Goal: Complete application form

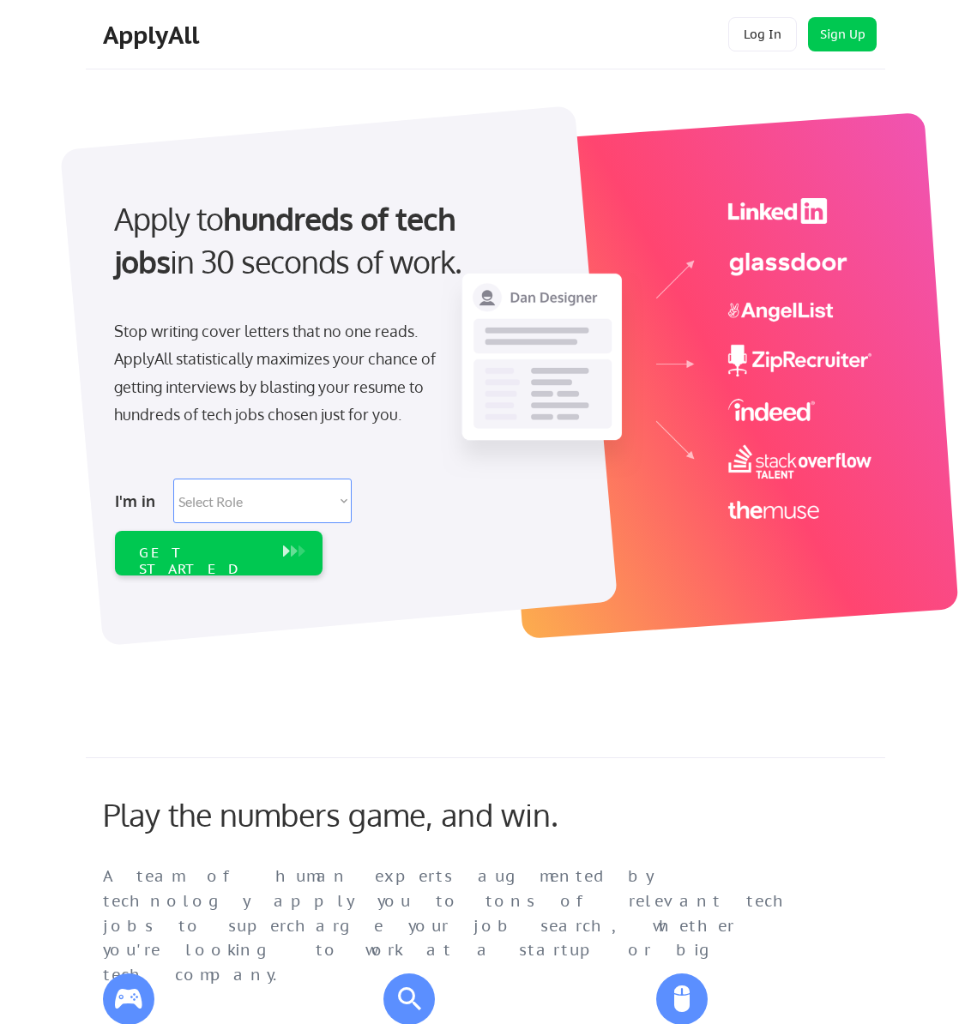
click at [303, 490] on select "Select Role Software Engineering Product Management Customer Success Sales UI/U…" at bounding box center [262, 501] width 178 height 45
select select ""engineering""
click at [173, 479] on select "Select Role Software Engineering Product Management Customer Success Sales UI/U…" at bounding box center [262, 501] width 178 height 45
select select ""engineering""
click at [200, 556] on div "GET STARTED" at bounding box center [202, 561] width 126 height 33
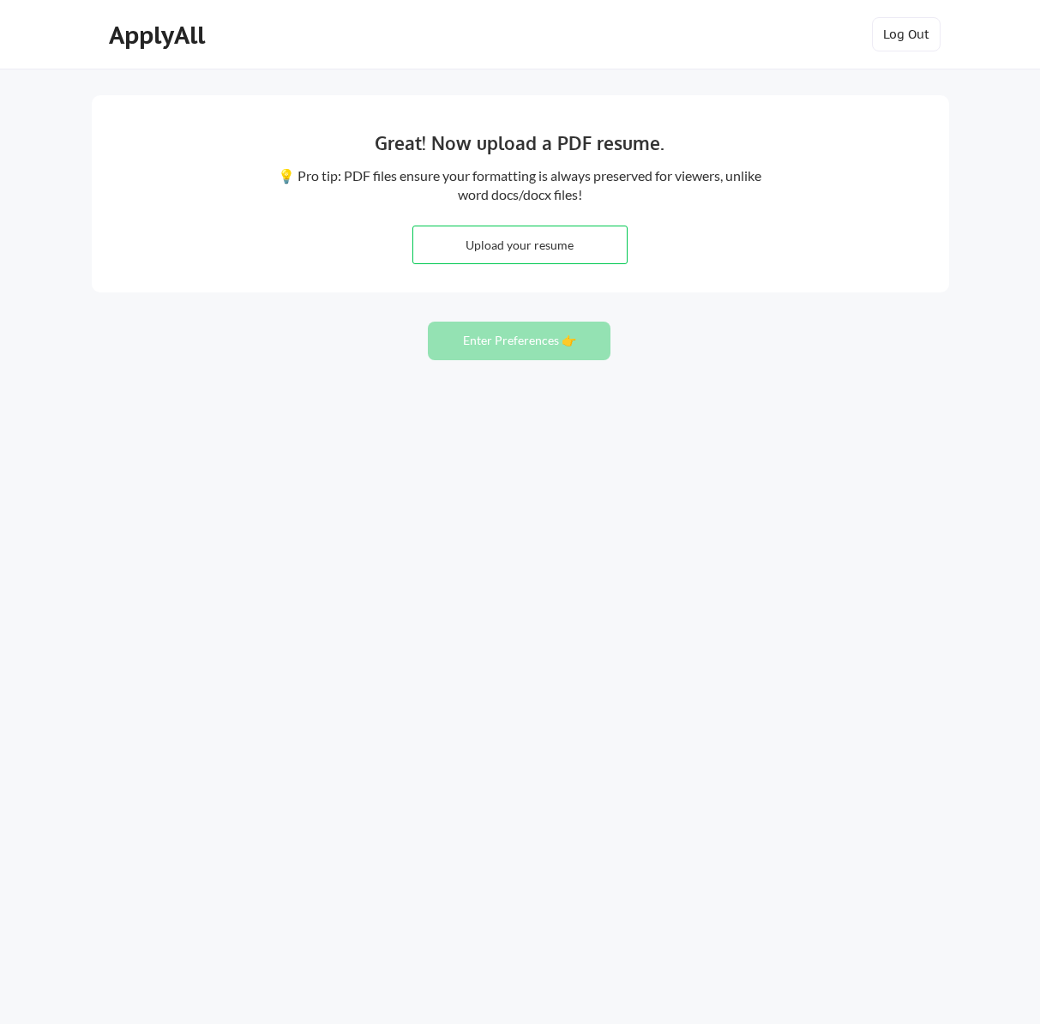
click at [515, 222] on div "Great! Now upload a PDF resume. 💡 Pro tip: PDF files ensure your formatting is …" at bounding box center [521, 193] width 858 height 197
click at [514, 241] on input "file" at bounding box center [520, 244] width 214 height 37
type input "C:\fakepath\Kenton Pagel Resume.pdf"
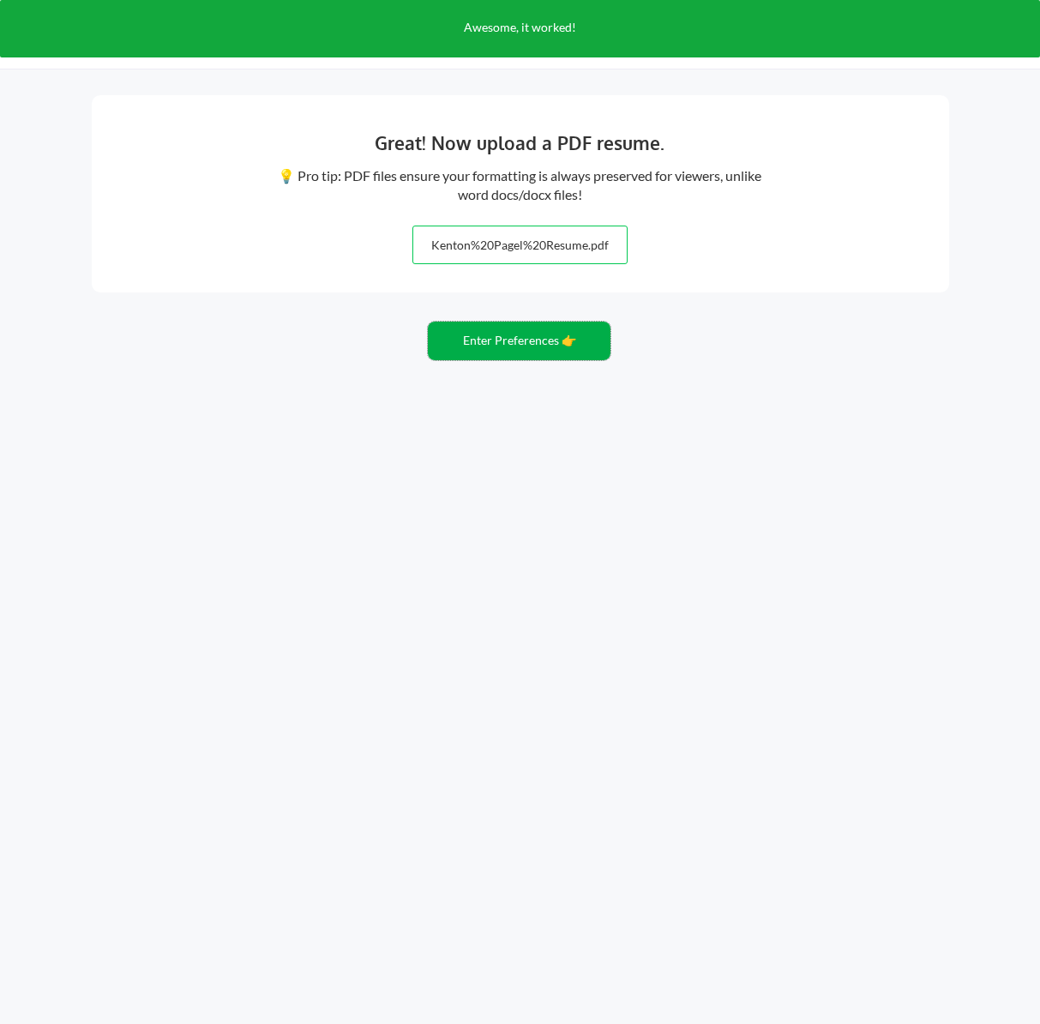
click at [540, 349] on button "Enter Preferences 👉" at bounding box center [519, 341] width 183 height 39
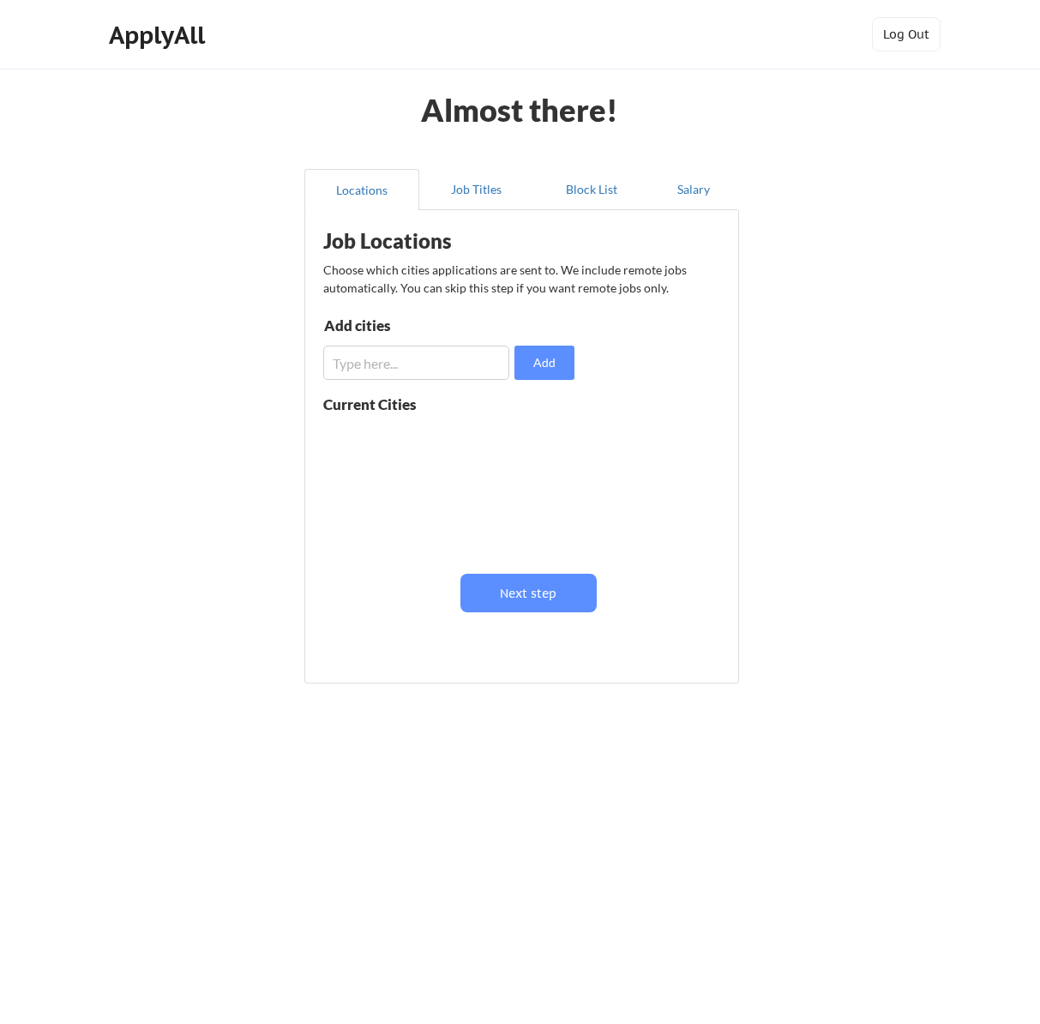
click at [395, 370] on input "input" at bounding box center [416, 363] width 186 height 34
click at [530, 603] on button "Next step" at bounding box center [529, 593] width 136 height 39
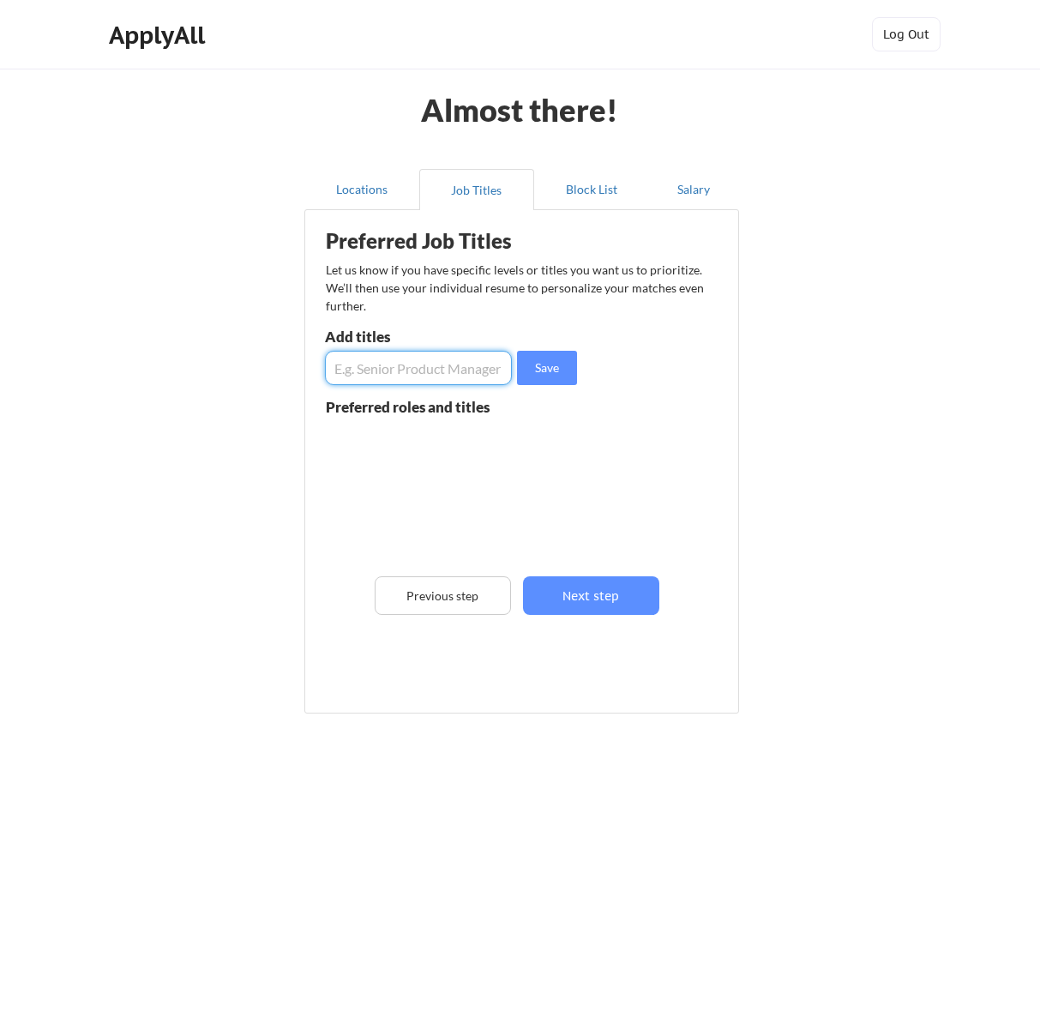
click at [413, 368] on input "input" at bounding box center [418, 368] width 187 height 34
type input "f"
type input "Senior Firmware Engineer"
click at [556, 366] on button "Save" at bounding box center [547, 368] width 60 height 34
click at [447, 373] on input "input" at bounding box center [418, 368] width 187 height 34
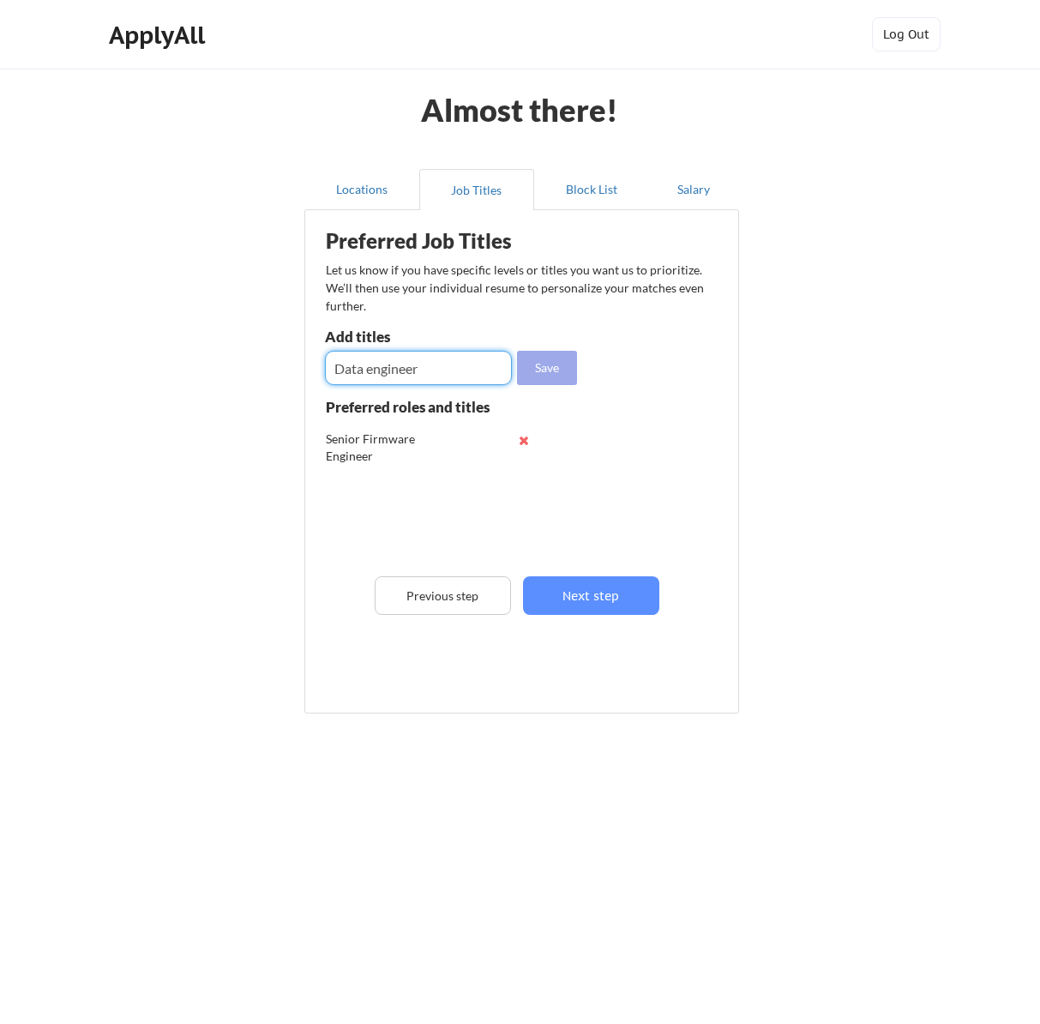
type input "Data engineer"
click at [553, 371] on button "Save" at bounding box center [547, 368] width 60 height 34
click at [455, 361] on input "input" at bounding box center [418, 368] width 187 height 34
type input "embedded software engineer"
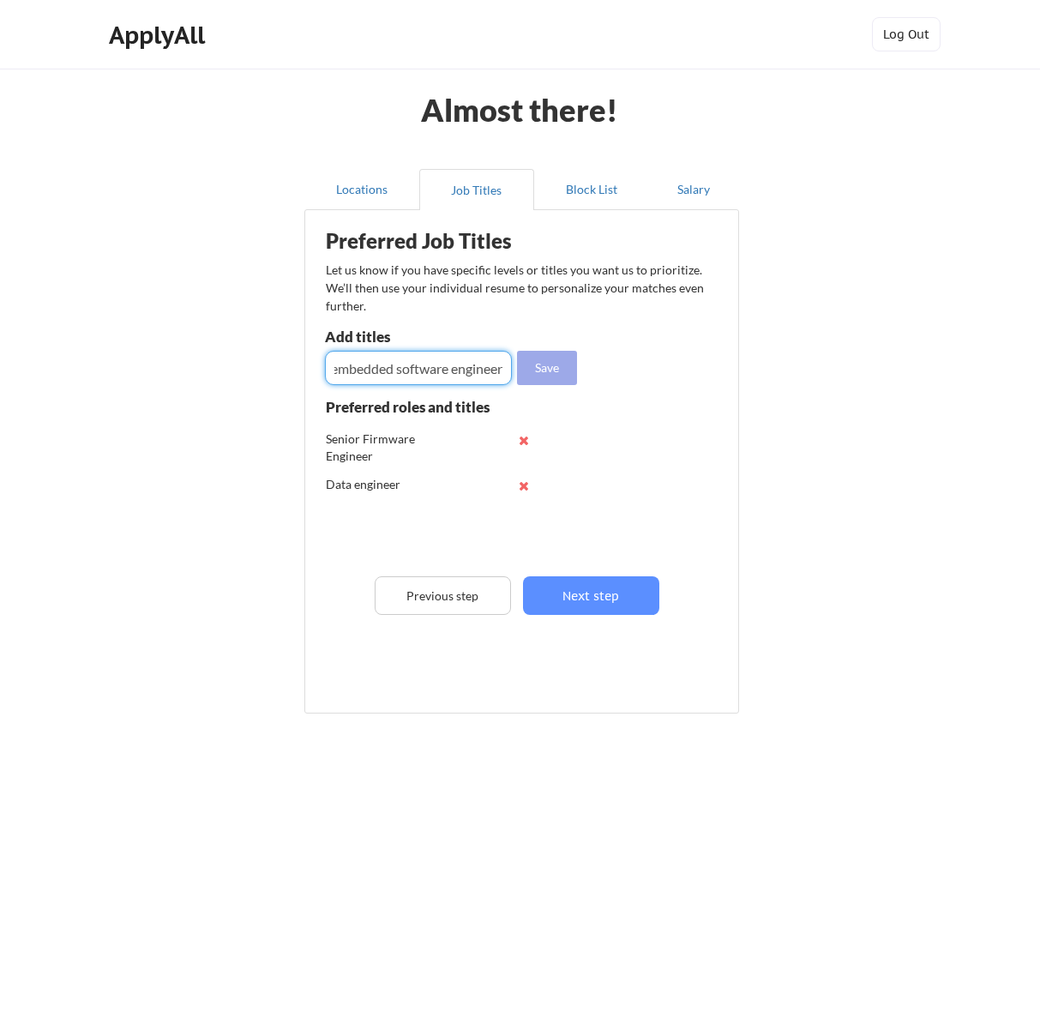
click at [548, 360] on button "Save" at bounding box center [547, 368] width 60 height 34
click at [613, 591] on button "Next step" at bounding box center [591, 595] width 136 height 39
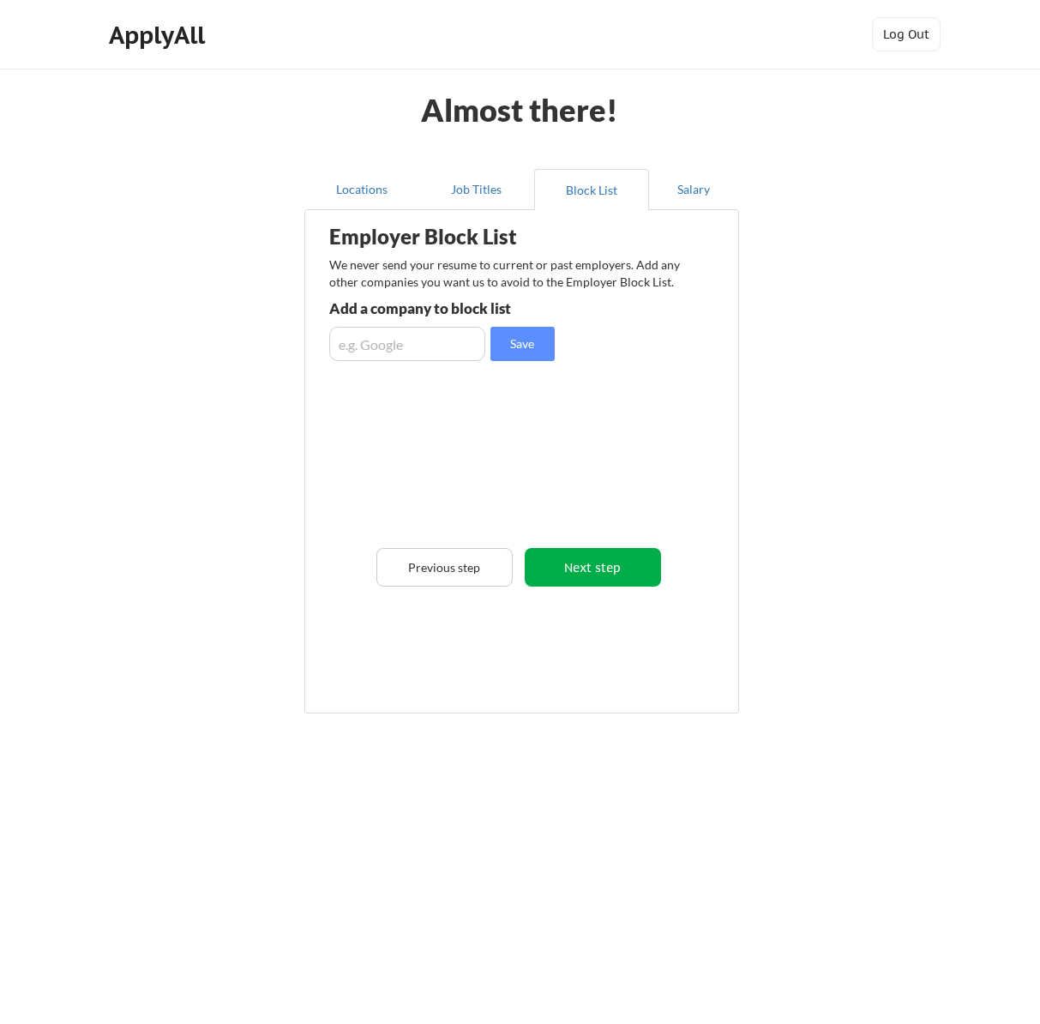
click at [588, 581] on button "Next step" at bounding box center [593, 567] width 136 height 39
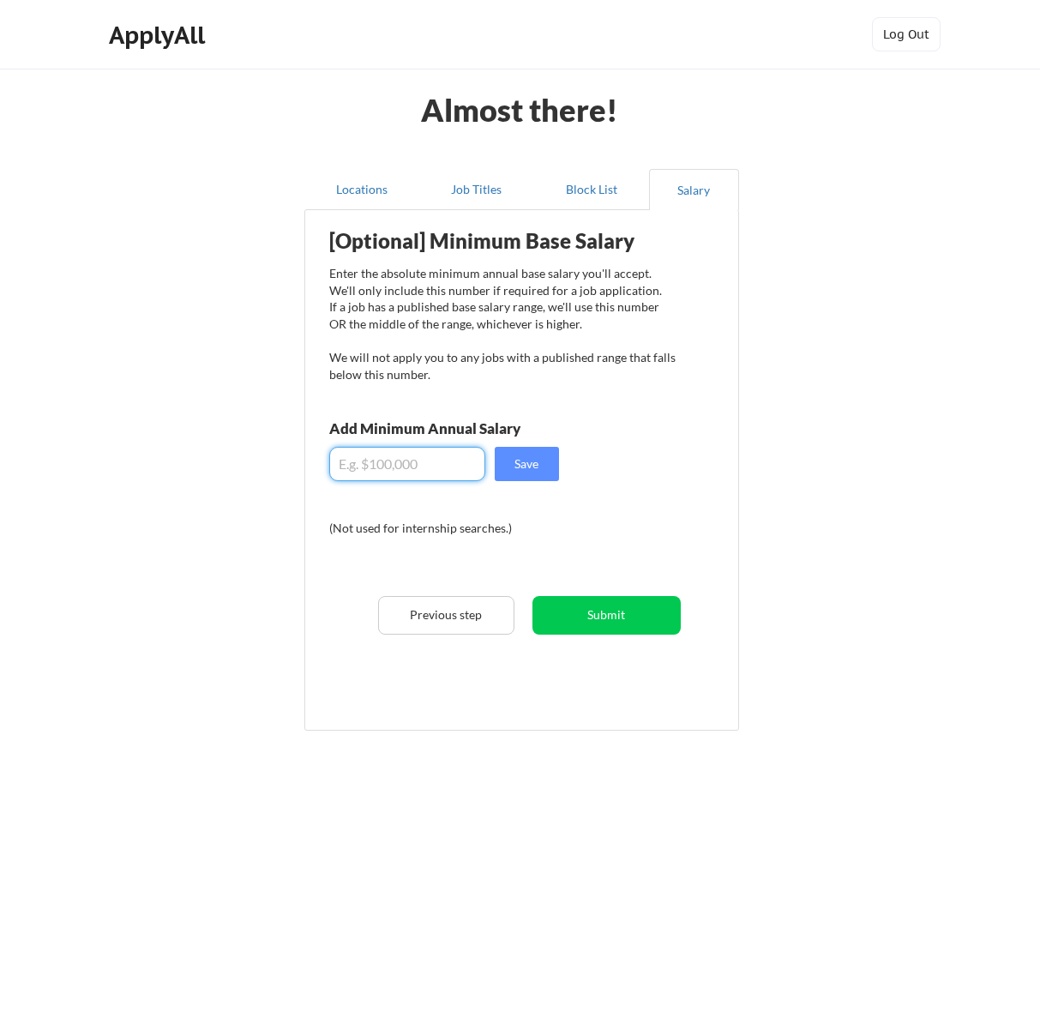
click at [428, 473] on input "input" at bounding box center [407, 464] width 156 height 34
type input "$150,000"
click at [534, 485] on div "[Optional] Minimum Base Salary Enter the absolute minimum annual base salary yo…" at bounding box center [525, 464] width 423 height 491
click at [528, 467] on button "Save" at bounding box center [527, 464] width 64 height 34
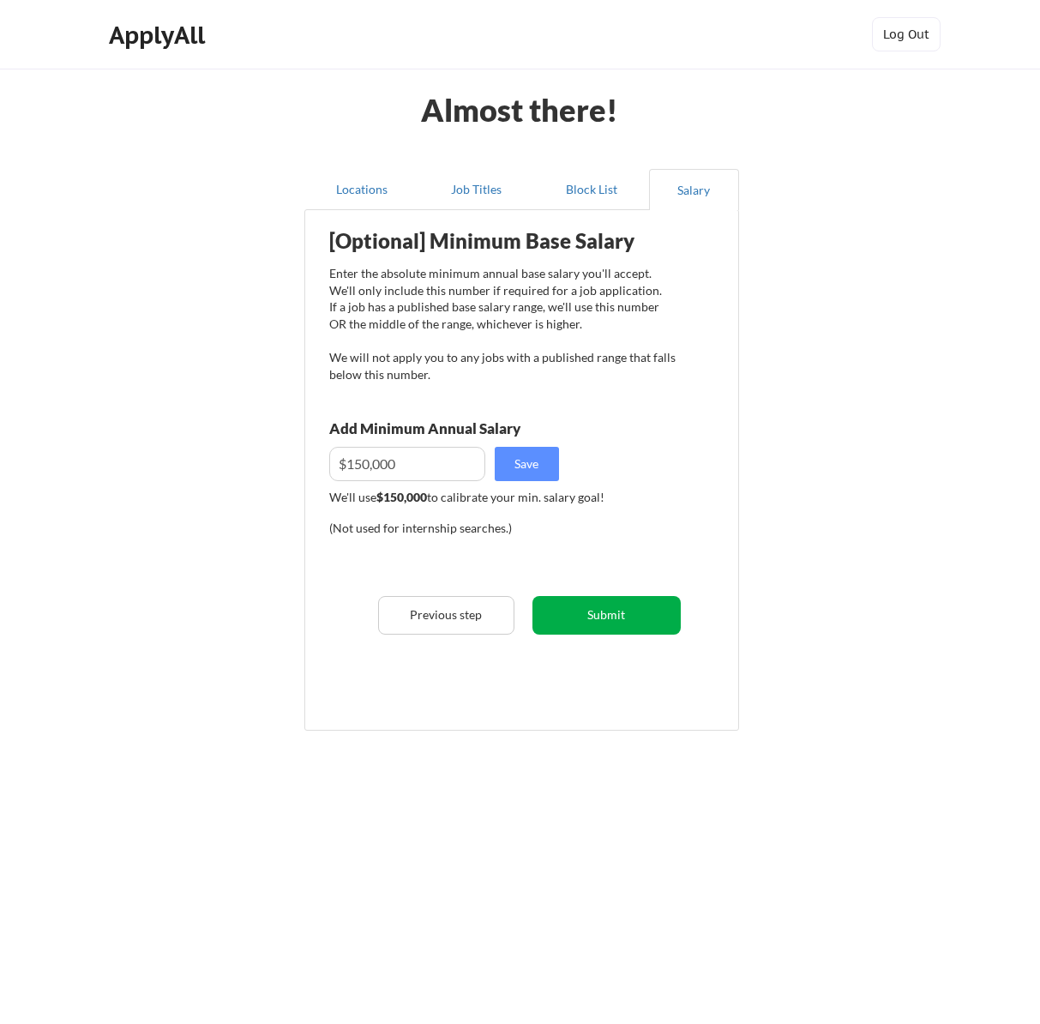
click at [586, 620] on button "Submit" at bounding box center [607, 615] width 148 height 39
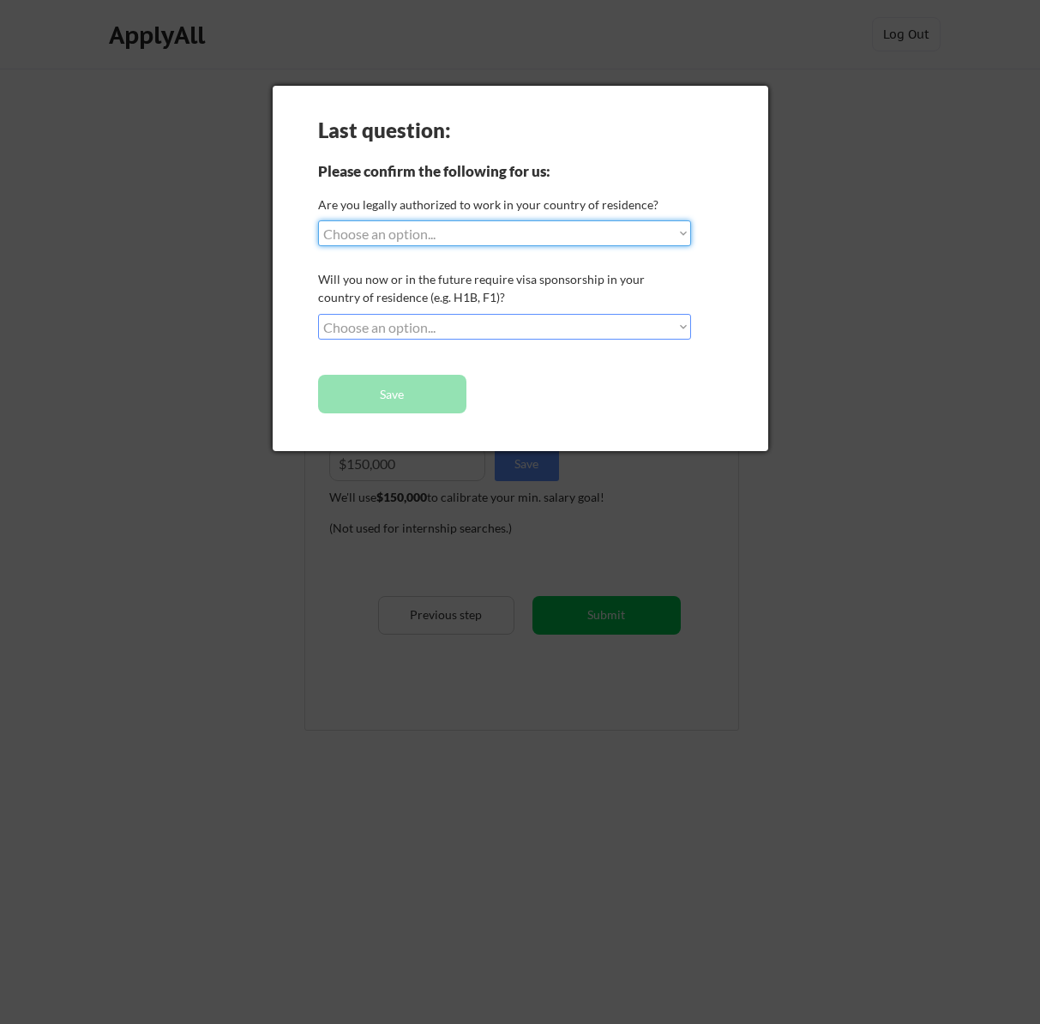
click at [456, 233] on select "Choose an option... Yes, I am a US Citizen Yes, I am a Canadian Citizen Yes, I …" at bounding box center [504, 233] width 373 height 26
select select ""yes__i_am_a_us_citizen""
click at [318, 220] on select "Choose an option... Yes, I am a US Citizen Yes, I am a Canadian Citizen Yes, I …" at bounding box center [504, 233] width 373 height 26
click at [444, 331] on select "Choose an option... No, I will not need sponsorship Yes, I will need sponsorship" at bounding box center [504, 327] width 373 height 26
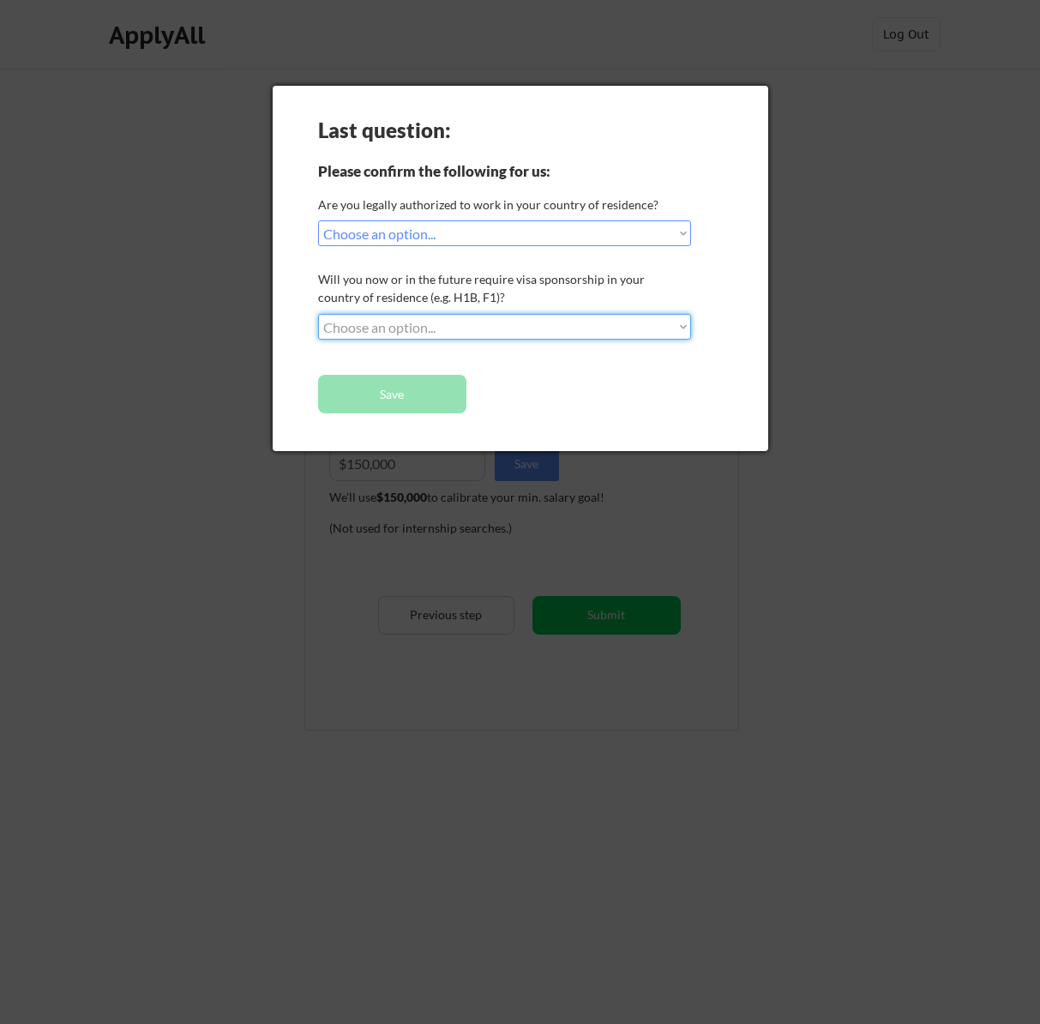
select select ""no__i_will_not_need_sponsorship""
click at [318, 314] on select "Choose an option... No, I will not need sponsorship Yes, I will need sponsorship" at bounding box center [504, 327] width 373 height 26
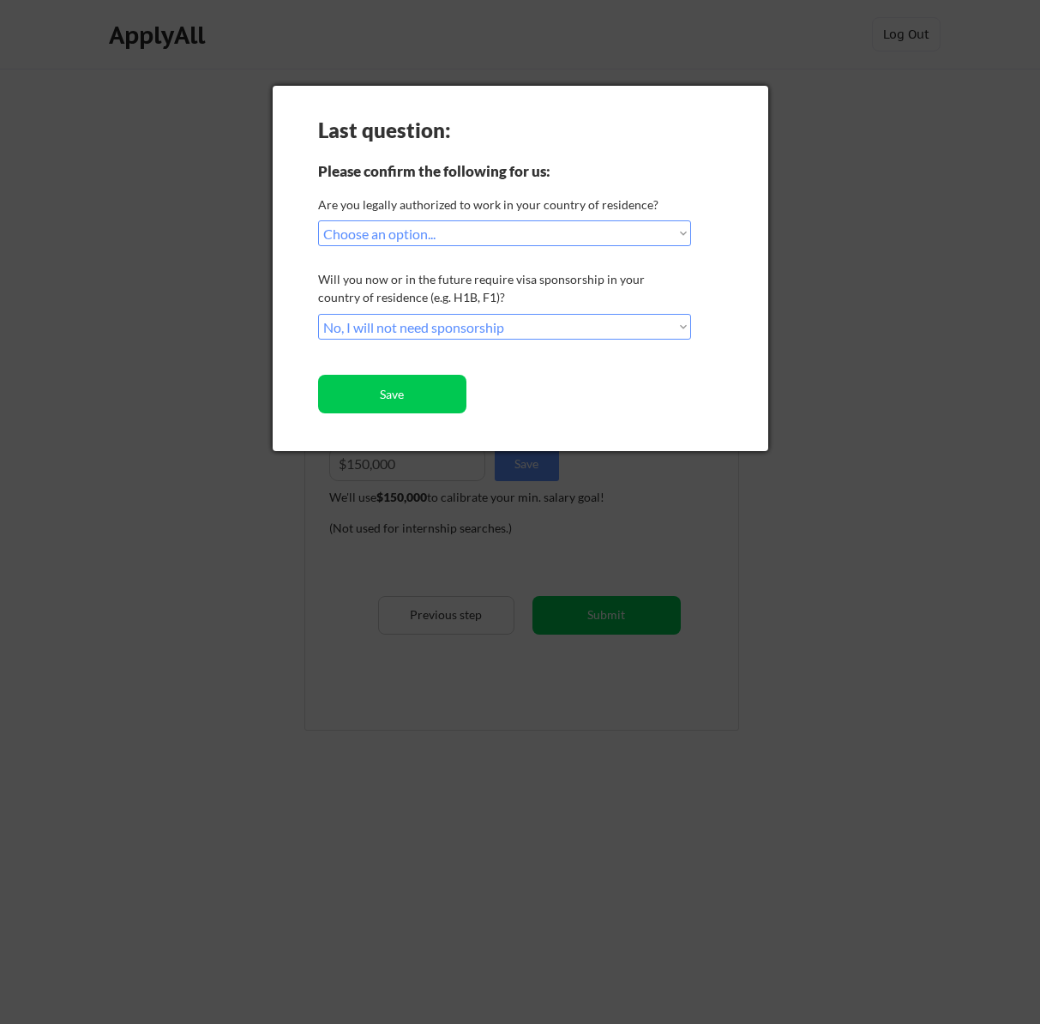
click at [440, 422] on div "Last question: Please confirm the following for us: Are you legally authorized …" at bounding box center [521, 268] width 496 height 365
click at [436, 404] on button "Save" at bounding box center [392, 394] width 148 height 39
